Goal: Task Accomplishment & Management: Manage account settings

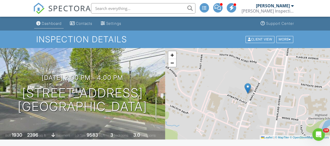
click at [55, 23] on div "Dashboard" at bounding box center [52, 23] width 20 height 4
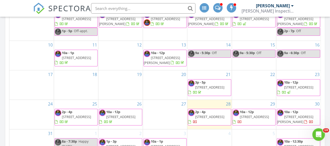
scroll to position [299, 0]
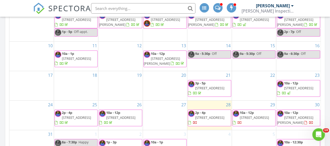
click at [218, 116] on span "497 Maple Ave, Cheshire 06410" at bounding box center [209, 117] width 29 height 5
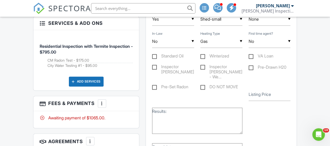
click at [103, 101] on div at bounding box center [101, 103] width 5 height 5
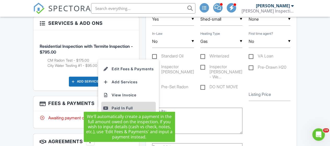
click at [129, 105] on div "Paid In Full" at bounding box center [128, 108] width 50 height 6
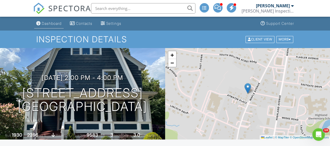
click at [60, 24] on div "Dashboard" at bounding box center [52, 23] width 20 height 4
